Goal: Information Seeking & Learning: Learn about a topic

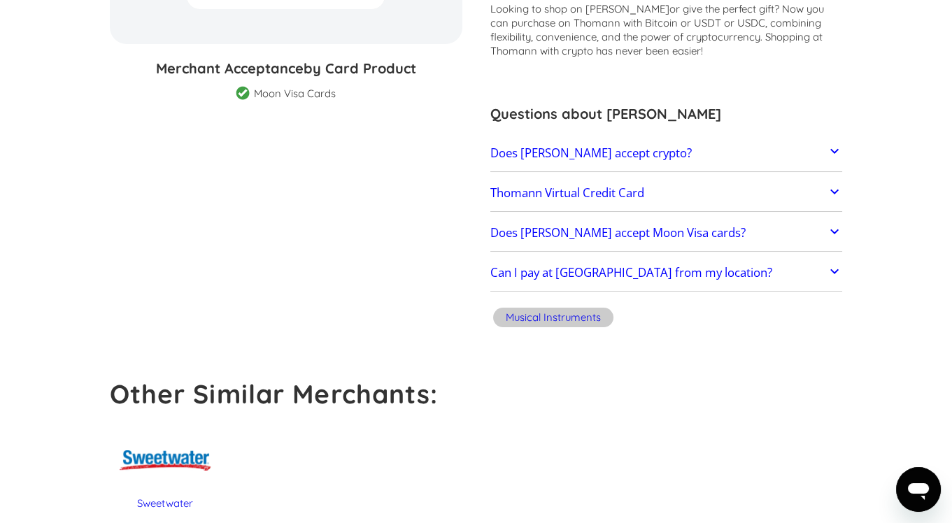
scroll to position [318, 0]
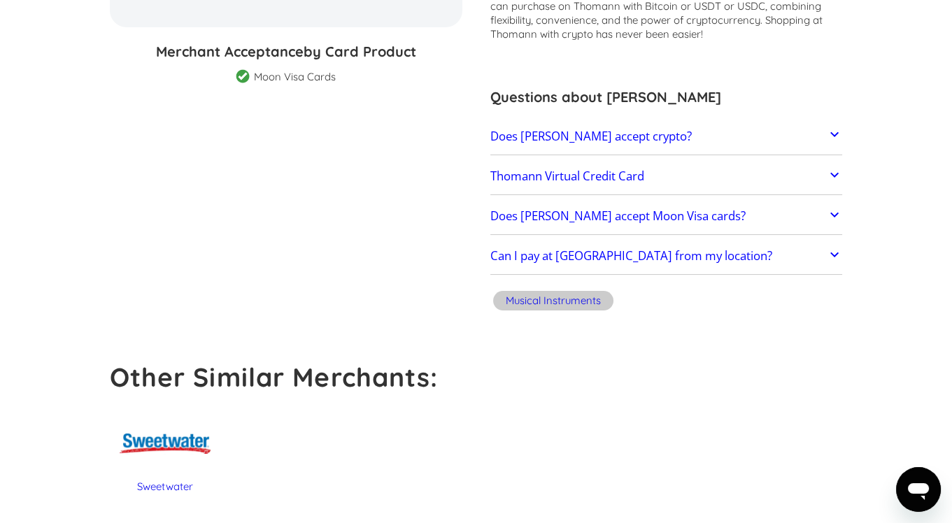
click at [603, 135] on h2 "Does Thomann accept crypto?" at bounding box center [590, 136] width 201 height 14
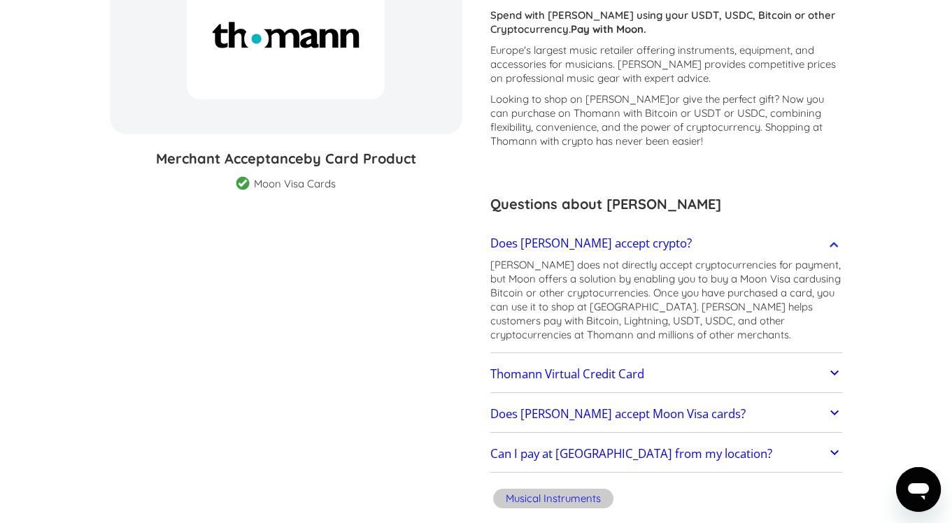
scroll to position [0, 0]
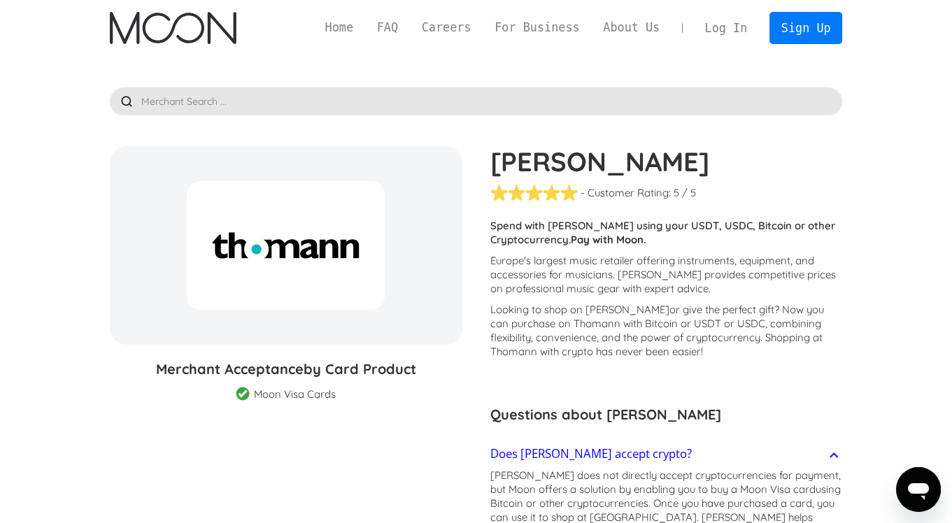
click at [227, 262] on div at bounding box center [286, 245] width 198 height 129
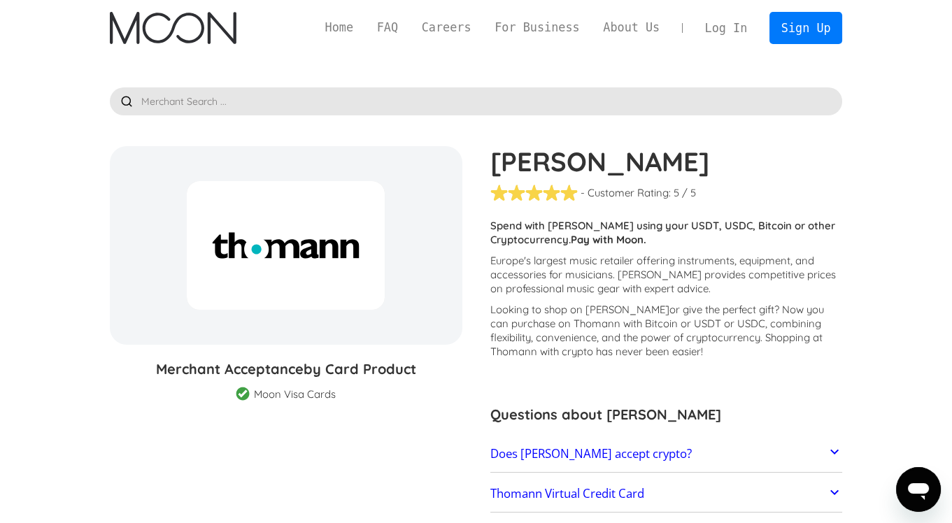
click at [179, 42] on img "home" at bounding box center [173, 28] width 127 height 32
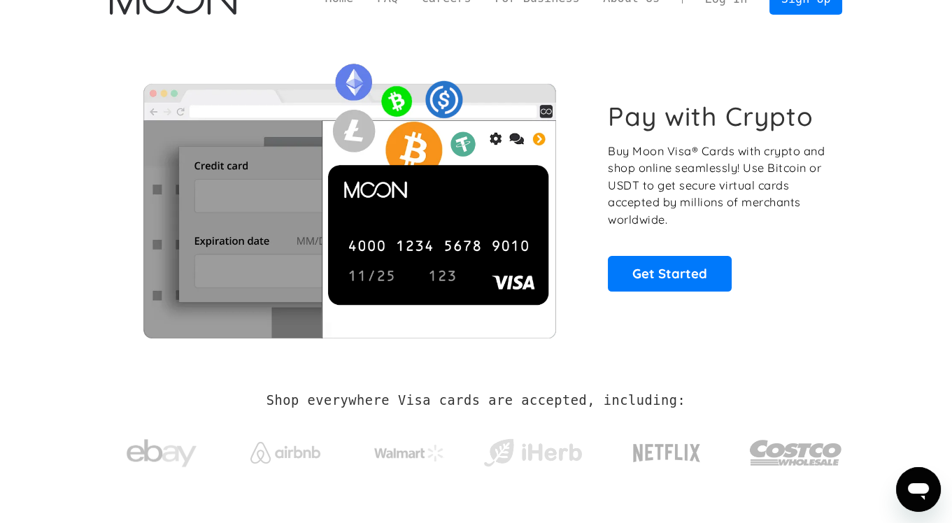
scroll to position [31, 0]
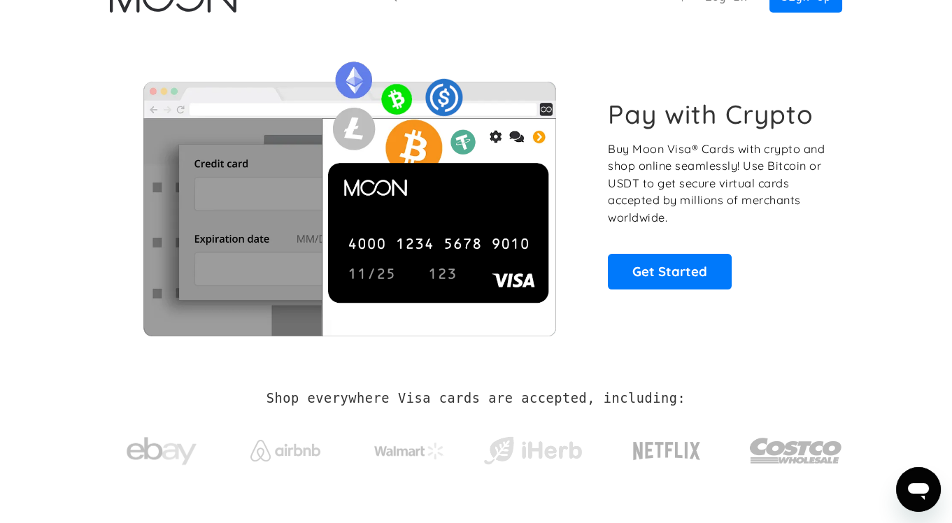
click at [690, 201] on p "Buy Moon Visa® Cards with crypto and shop online seamlessly! Use Bitcoin or USD…" at bounding box center [717, 184] width 219 height 86
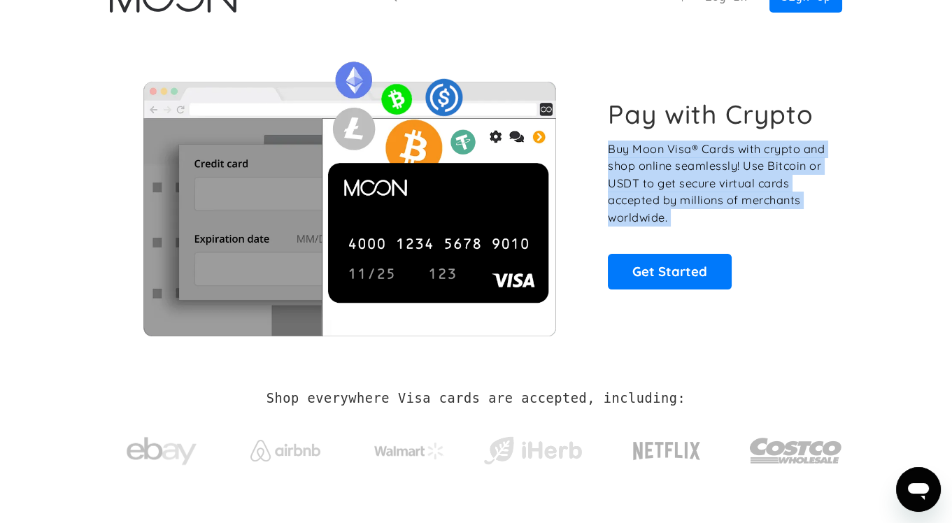
click at [651, 193] on p "Buy Moon Visa® Cards with crypto and shop online seamlessly! Use Bitcoin or USD…" at bounding box center [717, 184] width 219 height 86
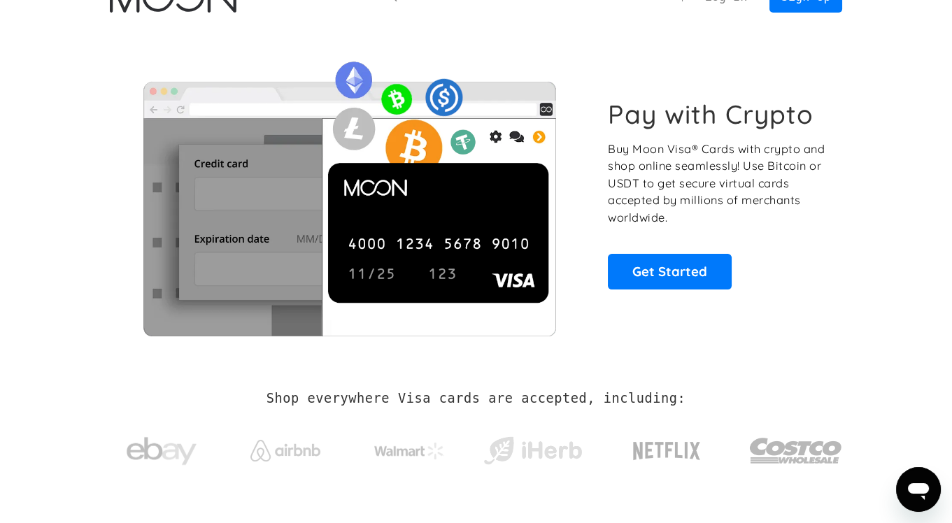
click at [651, 193] on p "Buy Moon Visa® Cards with crypto and shop online seamlessly! Use Bitcoin or USD…" at bounding box center [717, 184] width 219 height 86
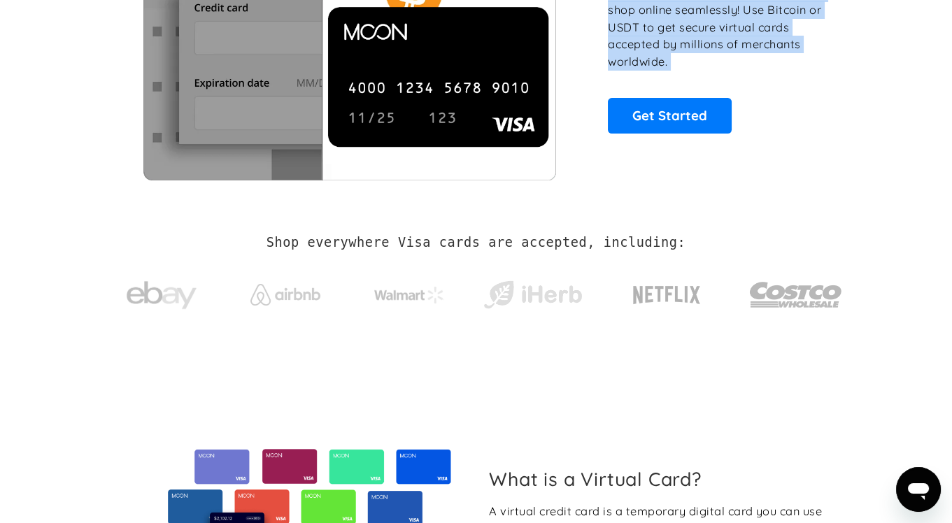
scroll to position [0, 0]
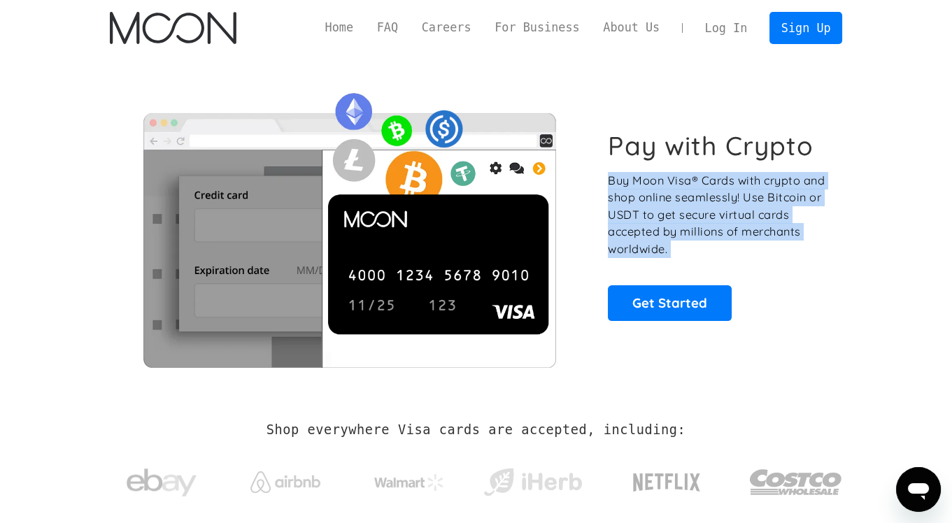
click at [689, 237] on p "Buy Moon Visa® Cards with crypto and shop online seamlessly! Use Bitcoin or USD…" at bounding box center [717, 215] width 219 height 86
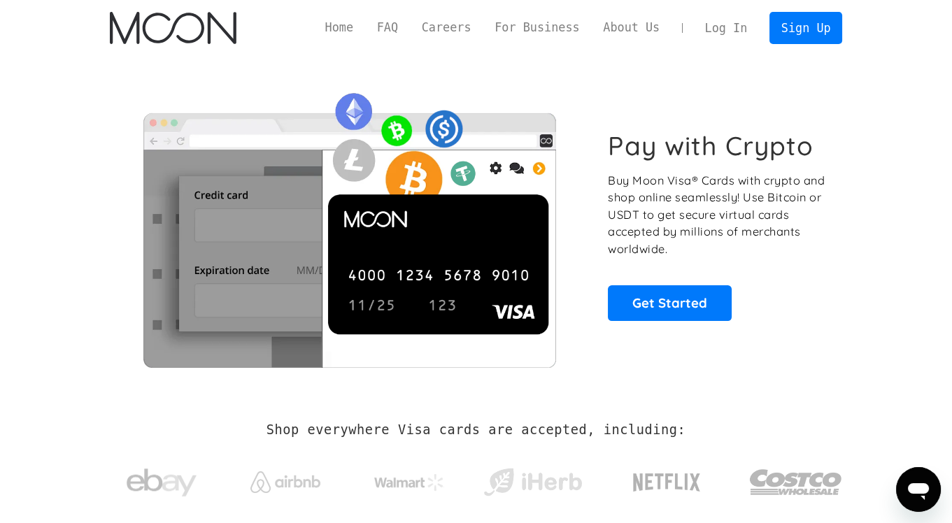
click at [689, 237] on p "Buy Moon Visa® Cards with crypto and shop online seamlessly! Use Bitcoin or USD…" at bounding box center [717, 215] width 219 height 86
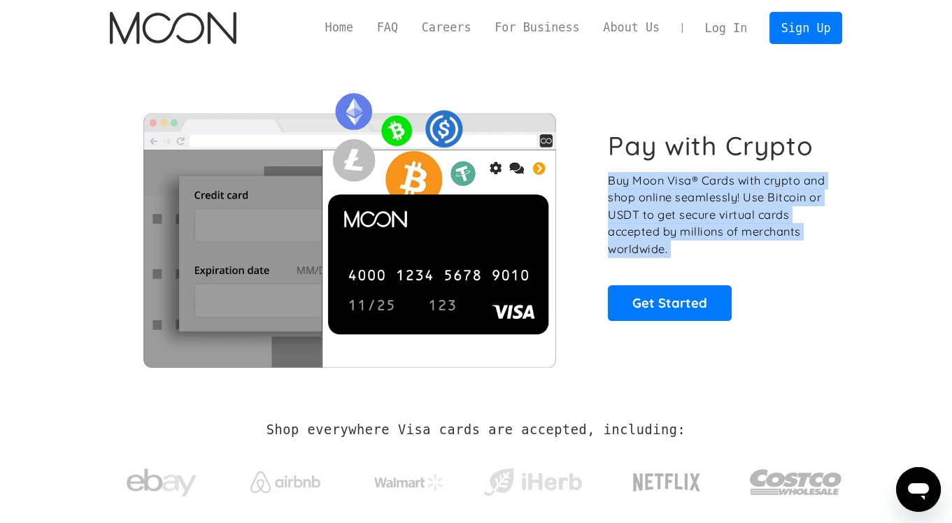
click at [709, 234] on p "Buy Moon Visa® Cards with crypto and shop online seamlessly! Use Bitcoin or USD…" at bounding box center [717, 215] width 219 height 86
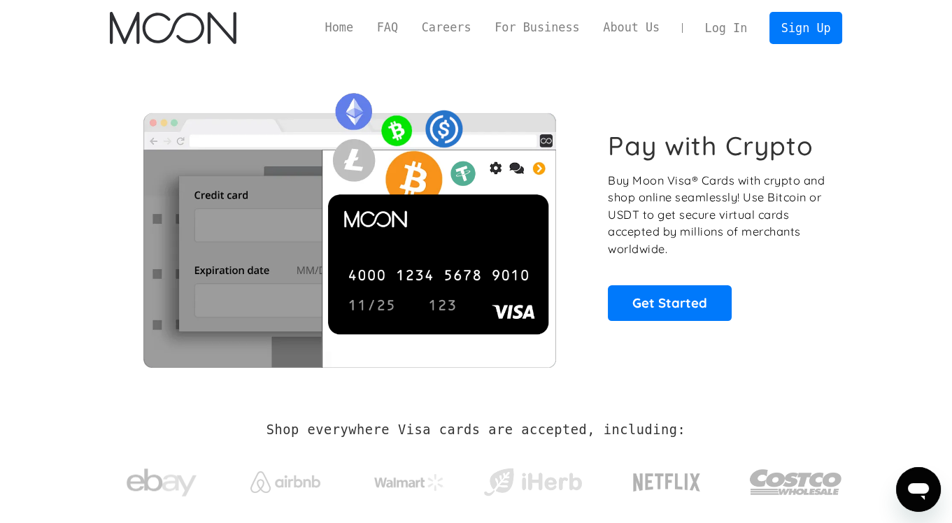
click at [709, 234] on p "Buy Moon Visa® Cards with crypto and shop online seamlessly! Use Bitcoin or USD…" at bounding box center [717, 215] width 219 height 86
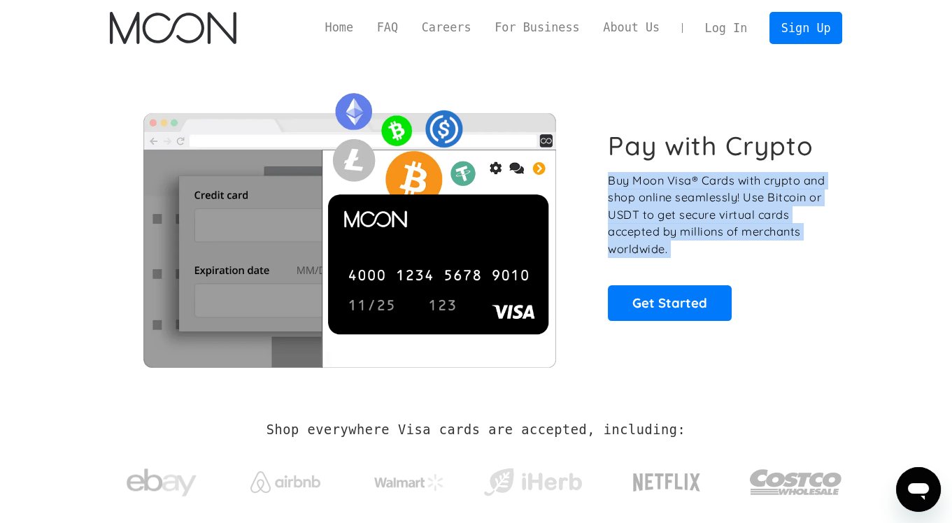
click at [693, 225] on p "Buy Moon Visa® Cards with crypto and shop online seamlessly! Use Bitcoin or USD…" at bounding box center [717, 215] width 219 height 86
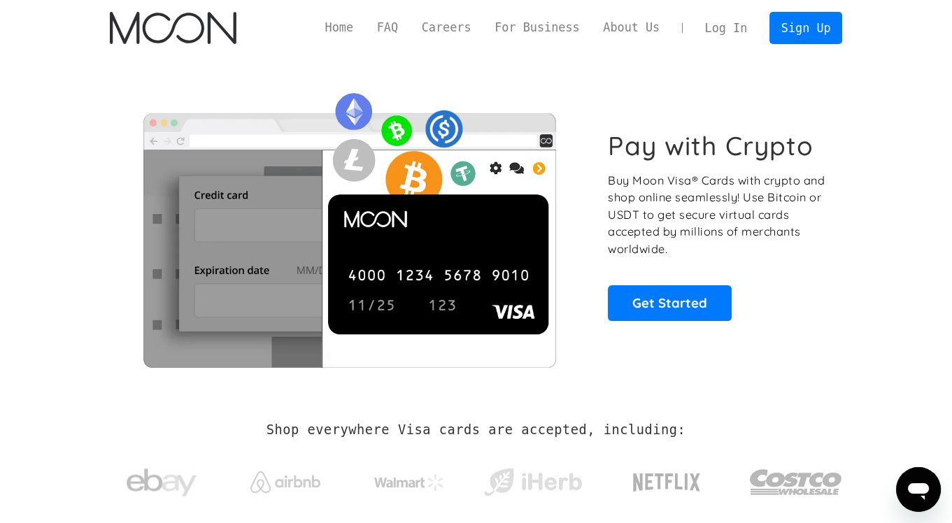
click at [693, 225] on p "Buy Moon Visa® Cards with crypto and shop online seamlessly! Use Bitcoin or USD…" at bounding box center [717, 215] width 219 height 86
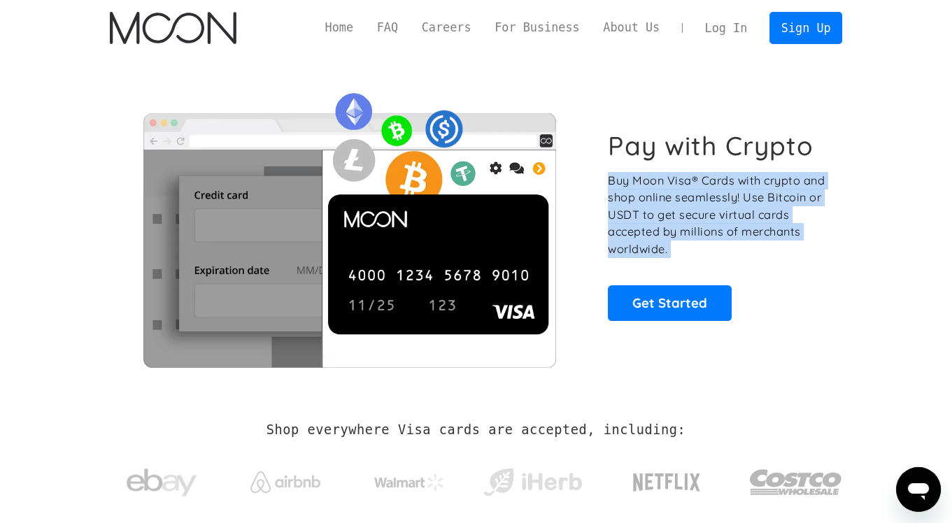
click at [712, 241] on p "Buy Moon Visa® Cards with crypto and shop online seamlessly! Use Bitcoin or USD…" at bounding box center [717, 215] width 219 height 86
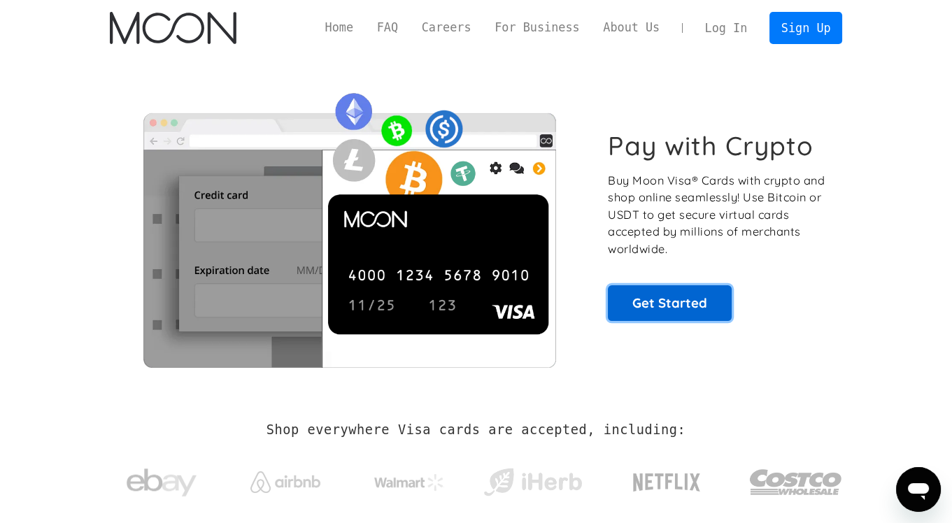
click at [706, 294] on link "Get Started" at bounding box center [670, 302] width 124 height 35
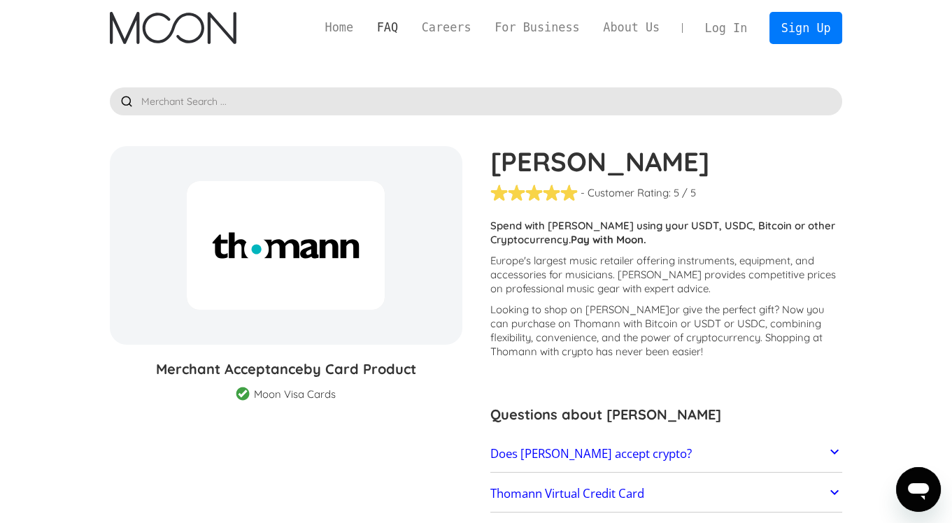
click at [394, 29] on link "FAQ" at bounding box center [387, 27] width 45 height 17
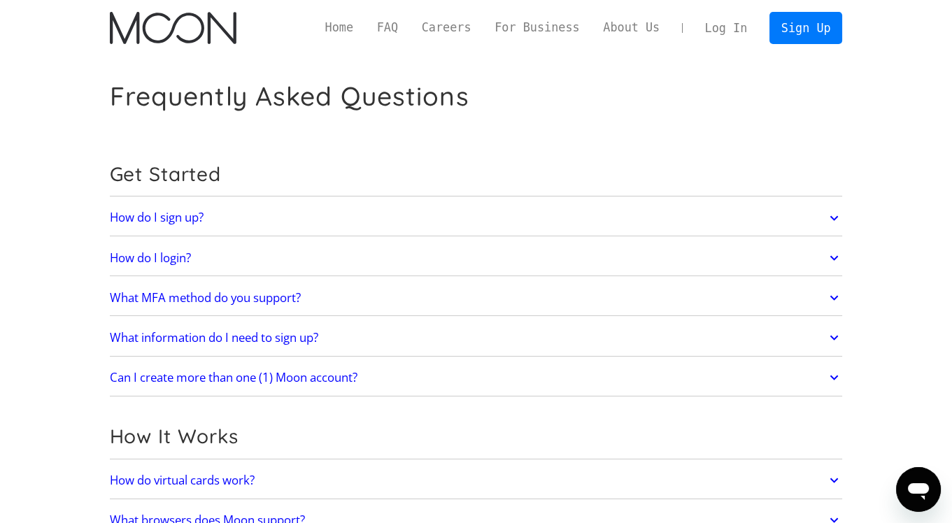
click at [329, 218] on link "How do I sign up?" at bounding box center [476, 218] width 733 height 29
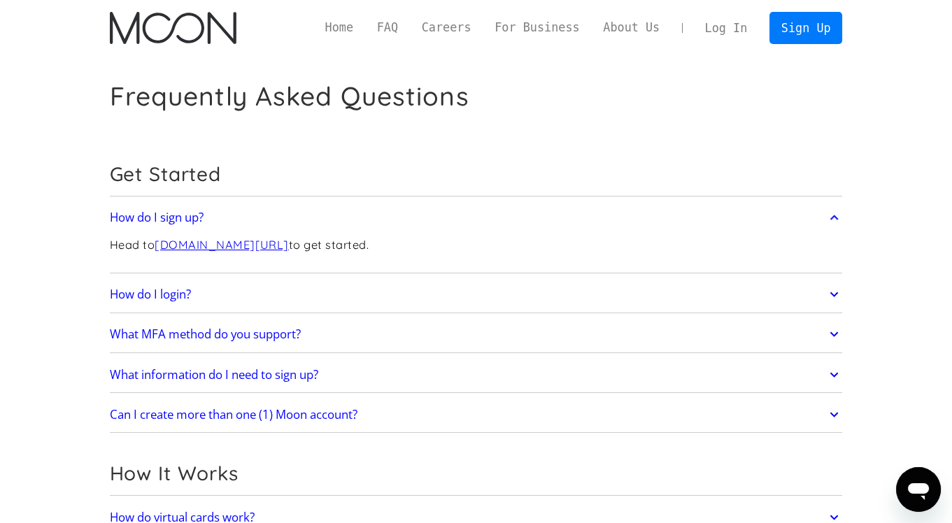
click at [327, 291] on link "How do I login?" at bounding box center [476, 294] width 733 height 29
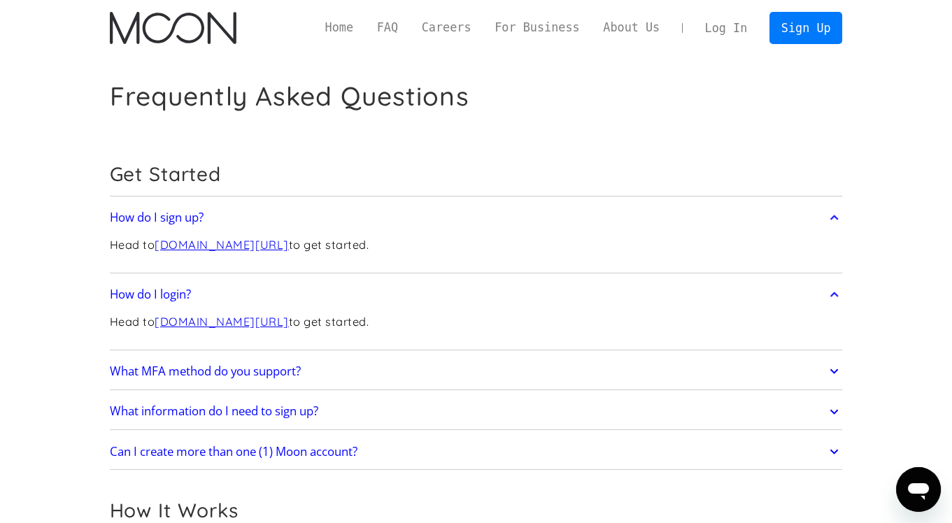
click at [327, 291] on link "How do I login?" at bounding box center [476, 294] width 733 height 29
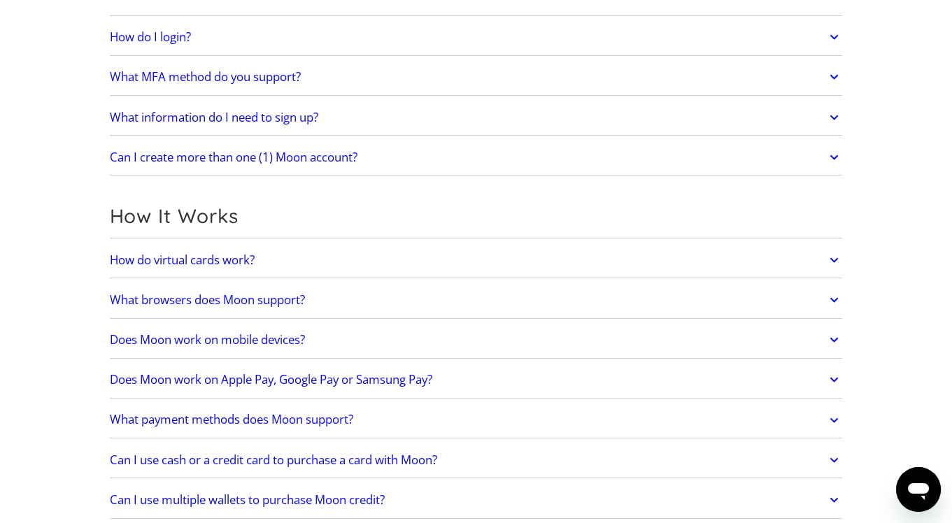
scroll to position [411, 0]
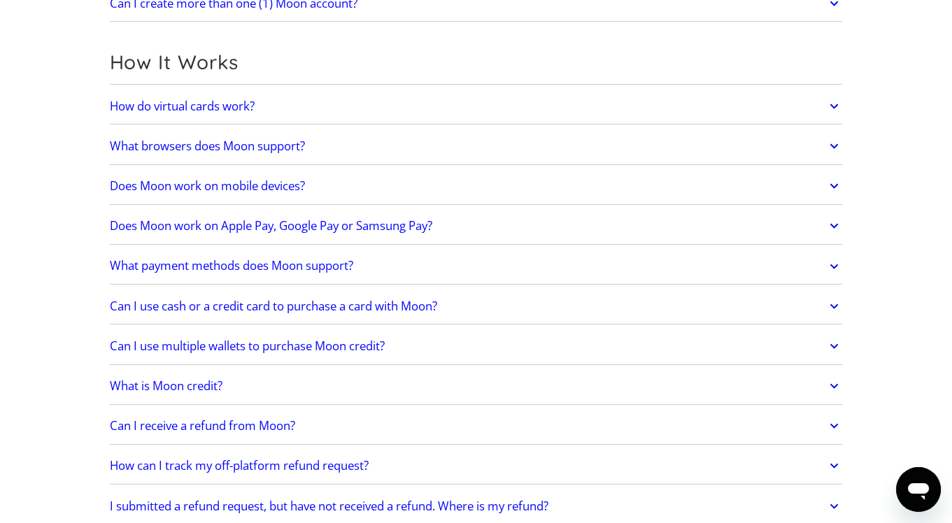
click at [320, 109] on link "How do virtual cards work?" at bounding box center [476, 106] width 733 height 29
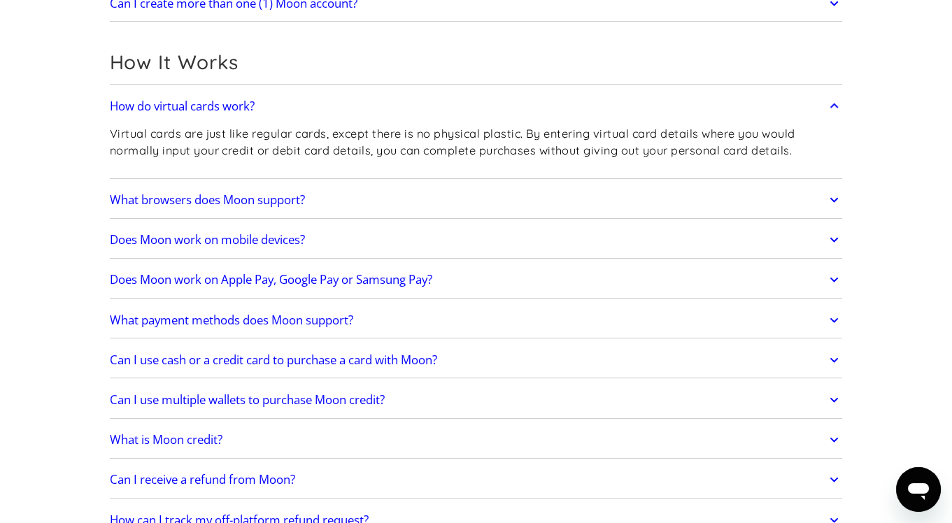
click at [324, 192] on link "What browsers does Moon support?" at bounding box center [476, 199] width 733 height 29
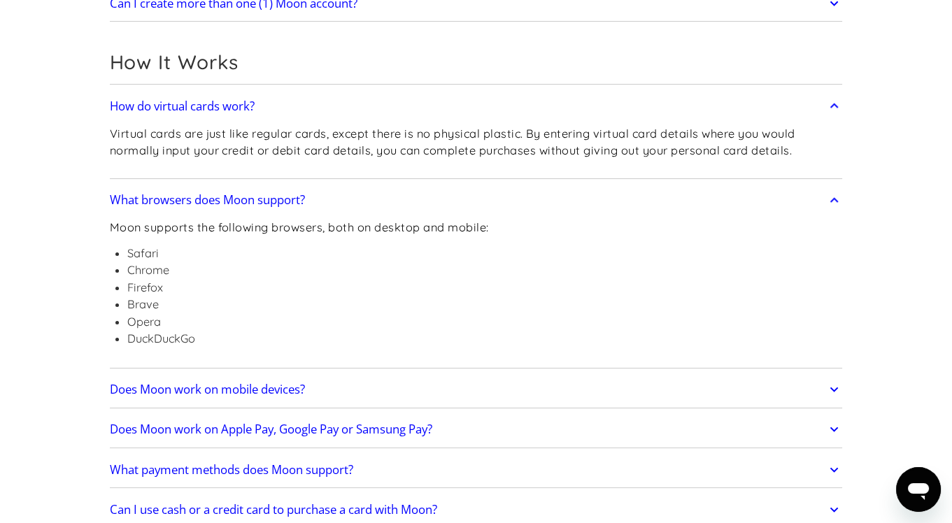
click at [324, 192] on link "What browsers does Moon support?" at bounding box center [476, 199] width 733 height 29
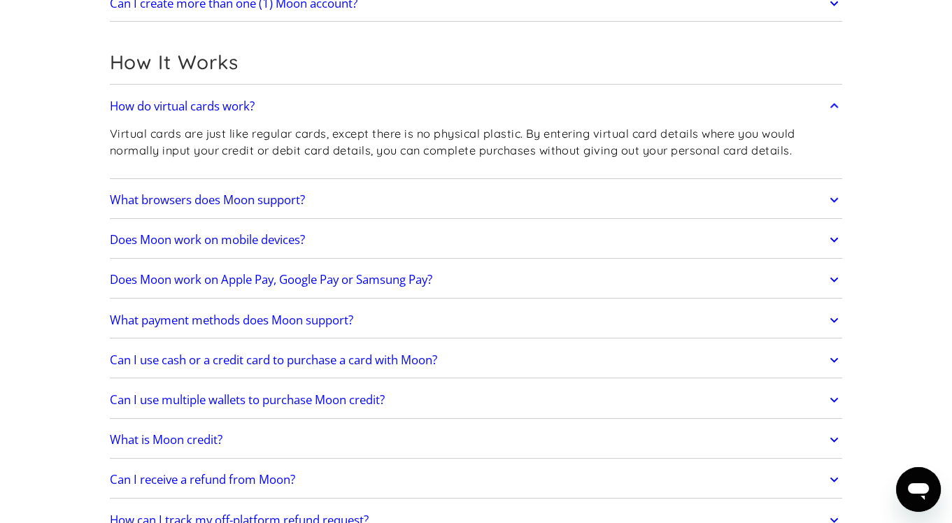
click at [332, 246] on link "Does Moon work on mobile devices?" at bounding box center [476, 239] width 733 height 29
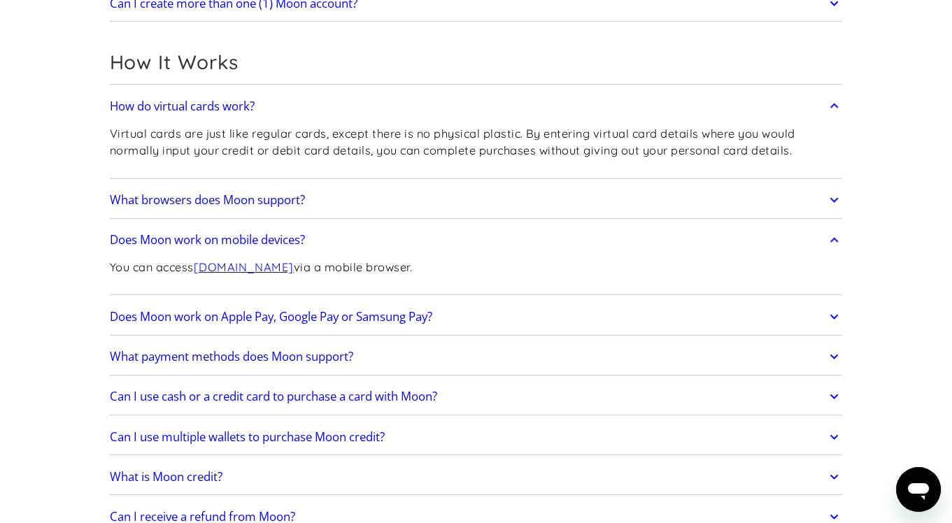
click at [332, 246] on link "Does Moon work on mobile devices?" at bounding box center [476, 239] width 733 height 29
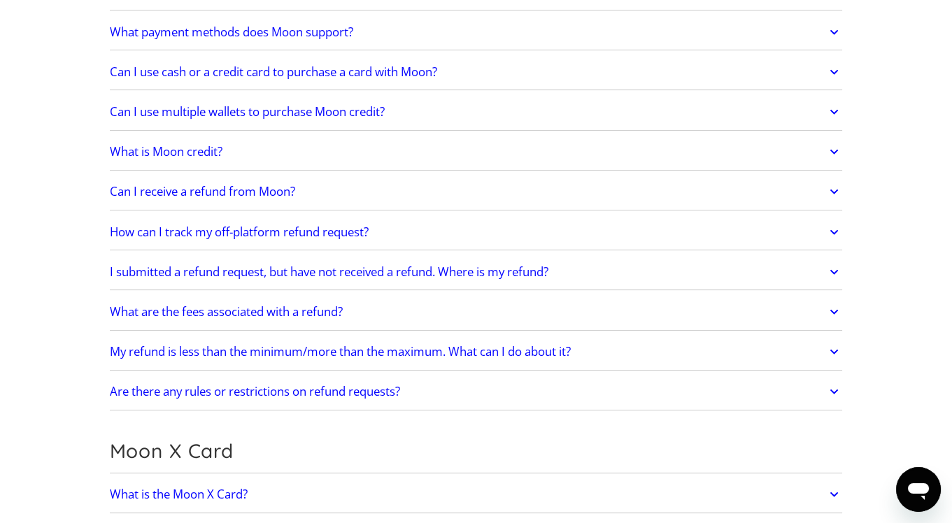
scroll to position [657, 0]
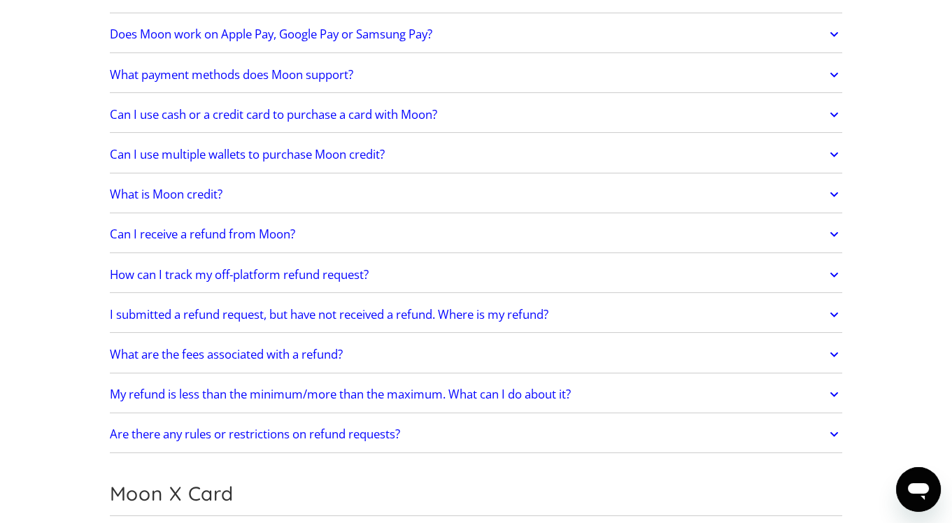
click at [324, 43] on link "Does Moon work on Apple Pay, Google Pay or Samsung Pay?" at bounding box center [476, 34] width 733 height 29
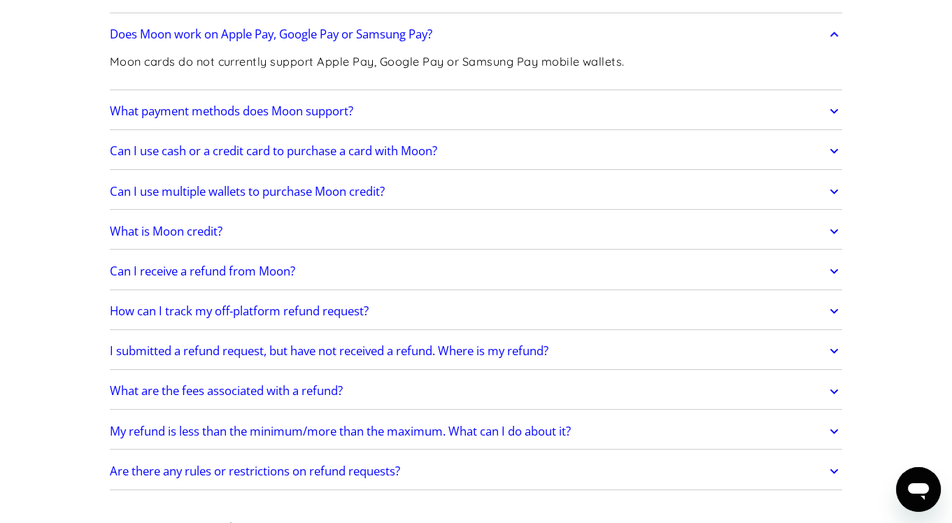
click at [324, 43] on link "Does Moon work on Apple Pay, Google Pay or Samsung Pay?" at bounding box center [476, 34] width 733 height 29
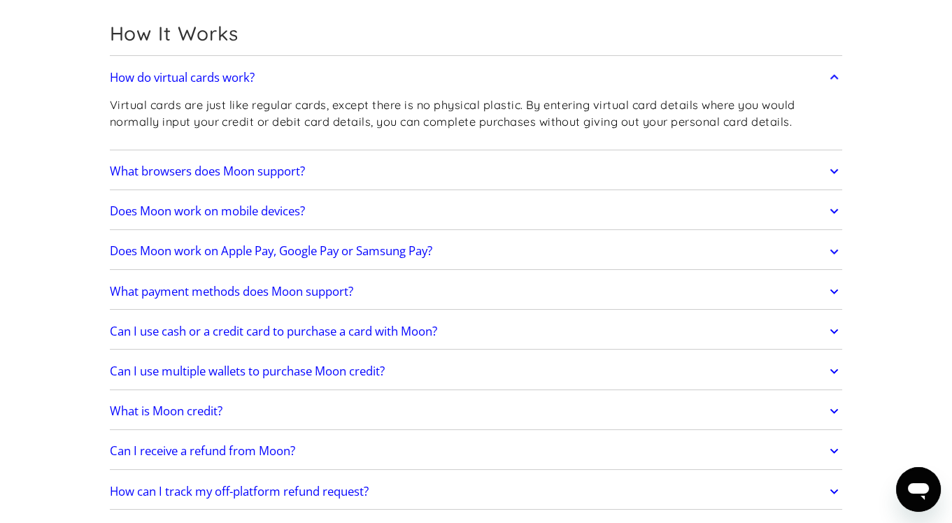
scroll to position [0, 0]
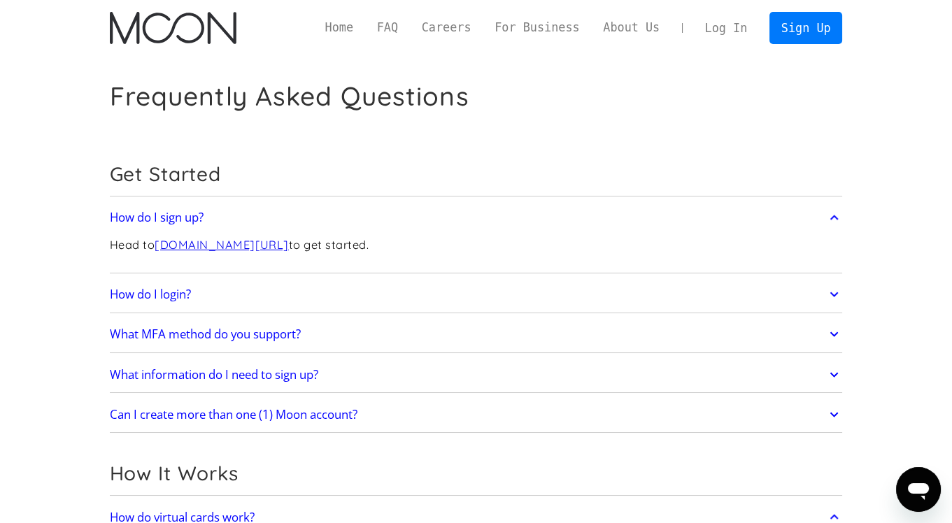
click at [388, 32] on link "FAQ" at bounding box center [387, 27] width 45 height 17
